Goal: Book appointment/travel/reservation

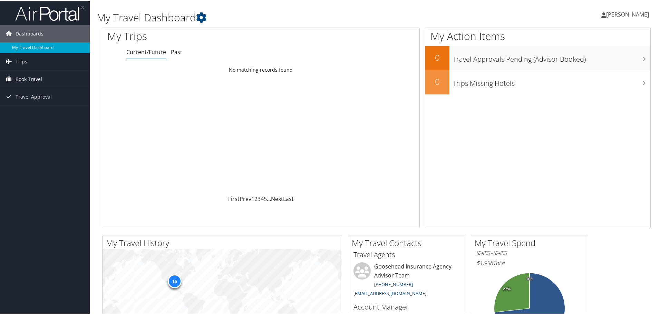
click at [40, 79] on span "Book Travel" at bounding box center [29, 78] width 27 height 17
click at [49, 114] on link "Book/Manage Online Trips" at bounding box center [45, 113] width 90 height 10
